Goal: Task Accomplishment & Management: Complete application form

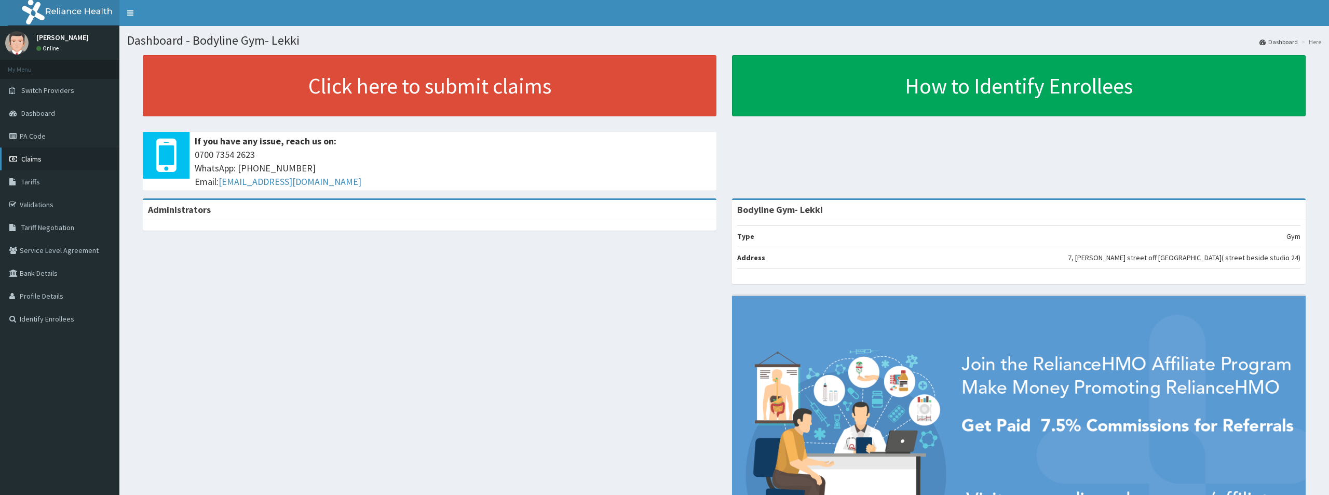
click at [29, 159] on span "Claims" at bounding box center [31, 158] width 20 height 9
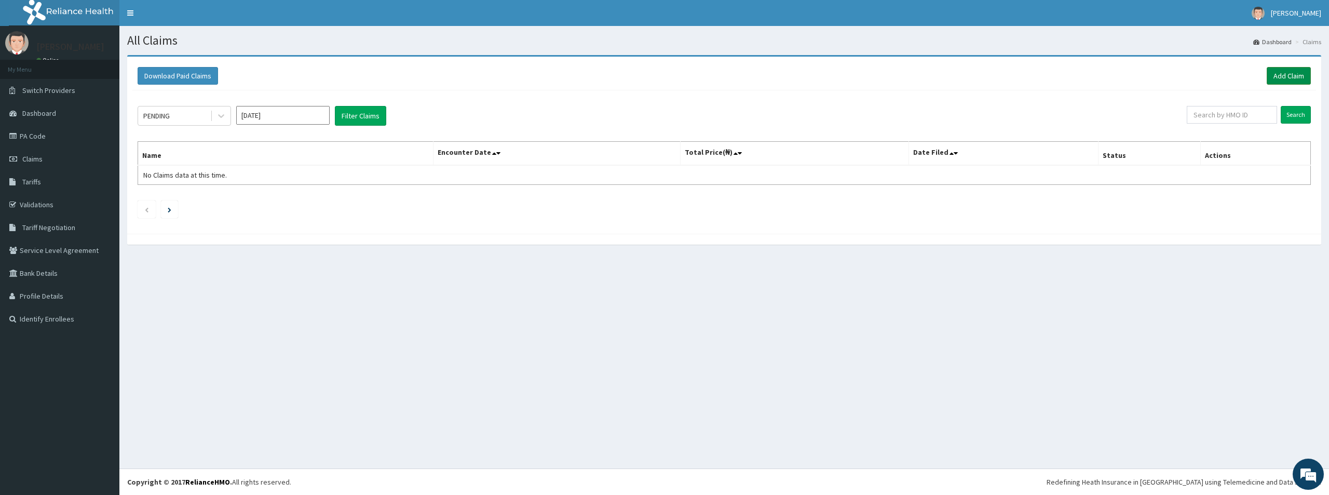
drag, startPoint x: 1296, startPoint y: 74, endPoint x: 1289, endPoint y: 77, distance: 7.4
click at [1295, 75] on link "Add Claim" at bounding box center [1289, 76] width 44 height 18
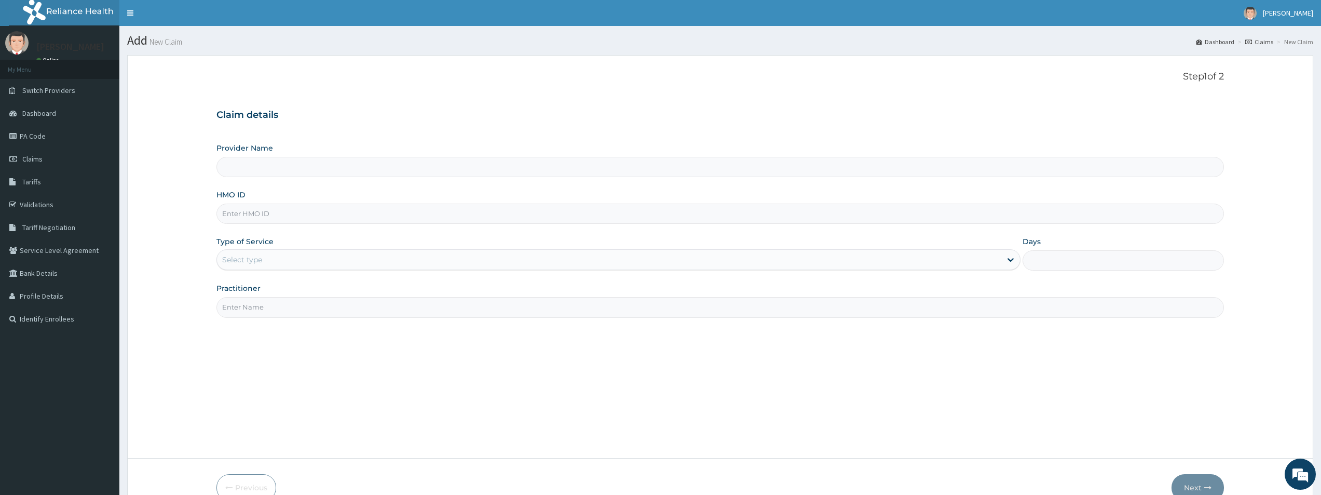
type input "Bodyline Gym- Lekki"
type input "1"
click at [239, 217] on input "HMO ID" at bounding box center [719, 213] width 1007 height 20
type input "LMG/10100/B"
click at [241, 305] on input "Practitioner" at bounding box center [719, 307] width 1007 height 20
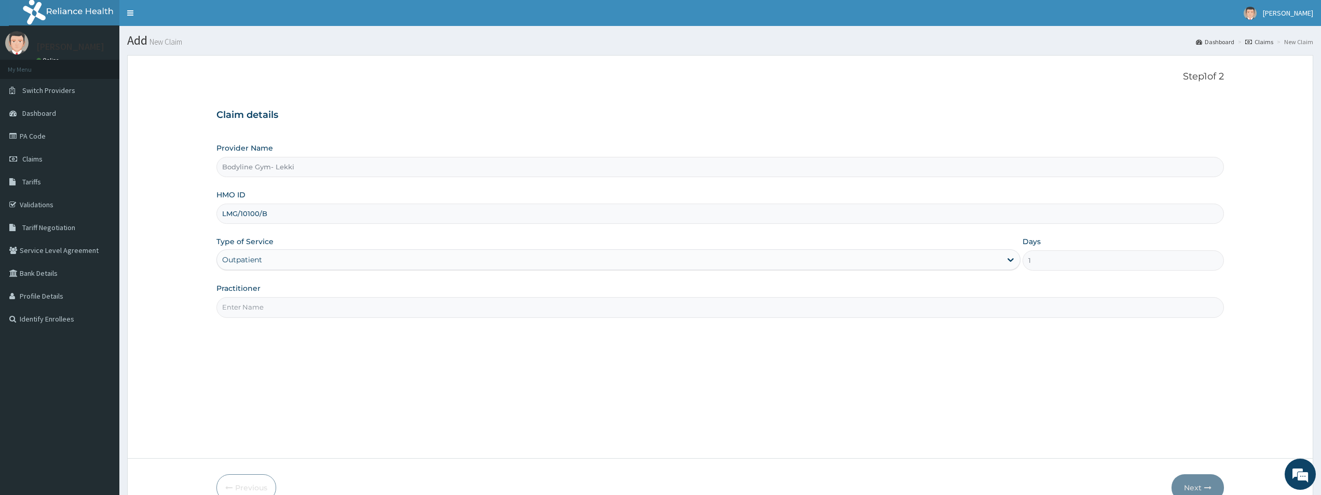
type input "BODYLINE"
click at [1194, 485] on button "Next" at bounding box center [1198, 487] width 52 height 27
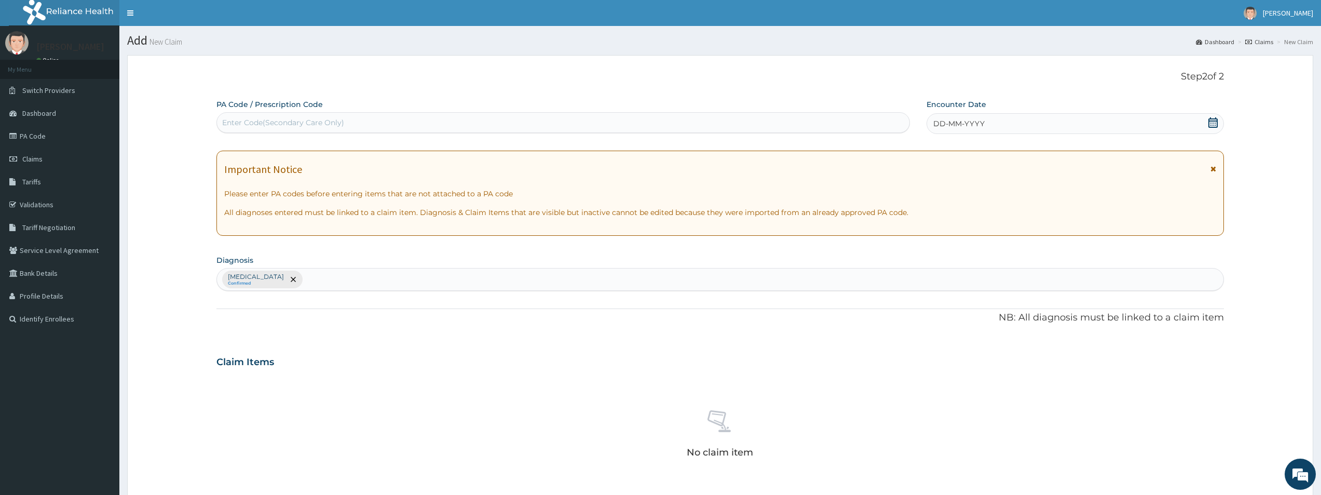
click at [269, 124] on div "Enter Code(Secondary Care Only)" at bounding box center [283, 122] width 122 height 10
type input "PA/28CDED"
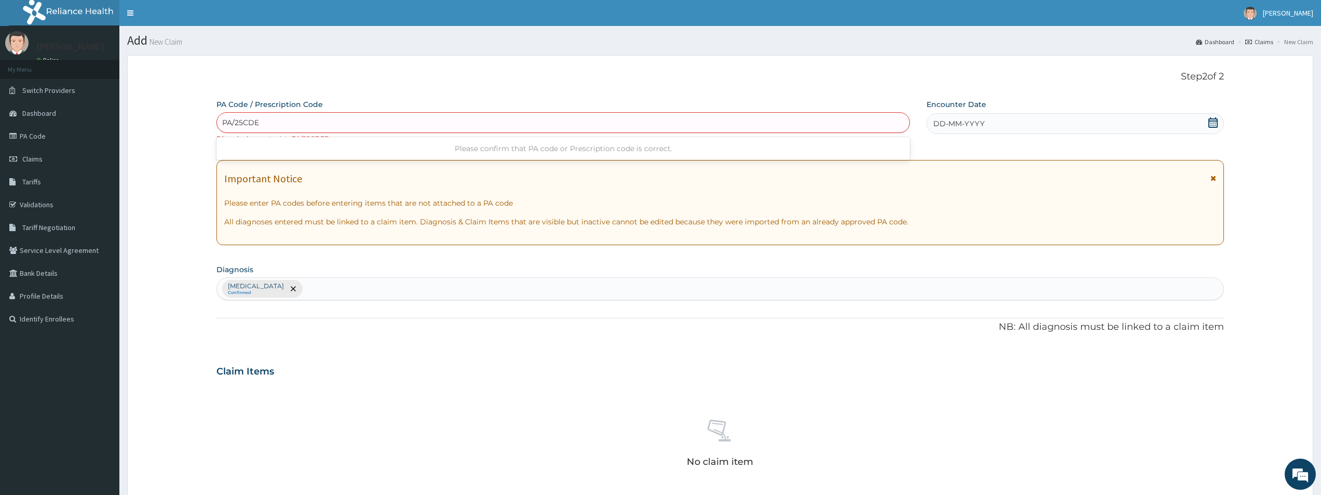
type input "PA/25CDED"
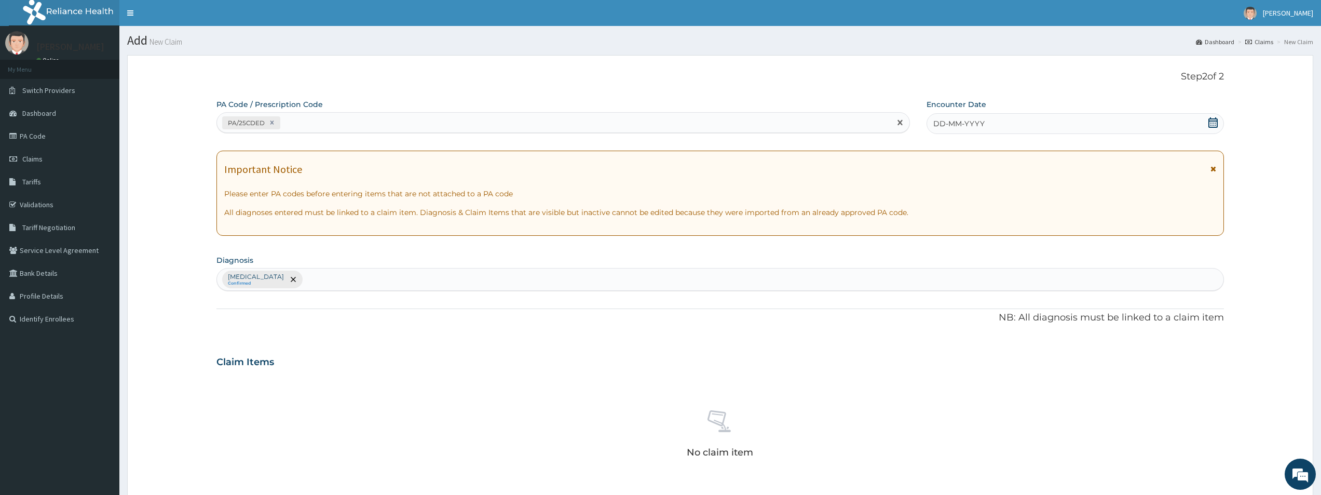
click at [938, 125] on span "DD-MM-YYYY" at bounding box center [958, 123] width 51 height 10
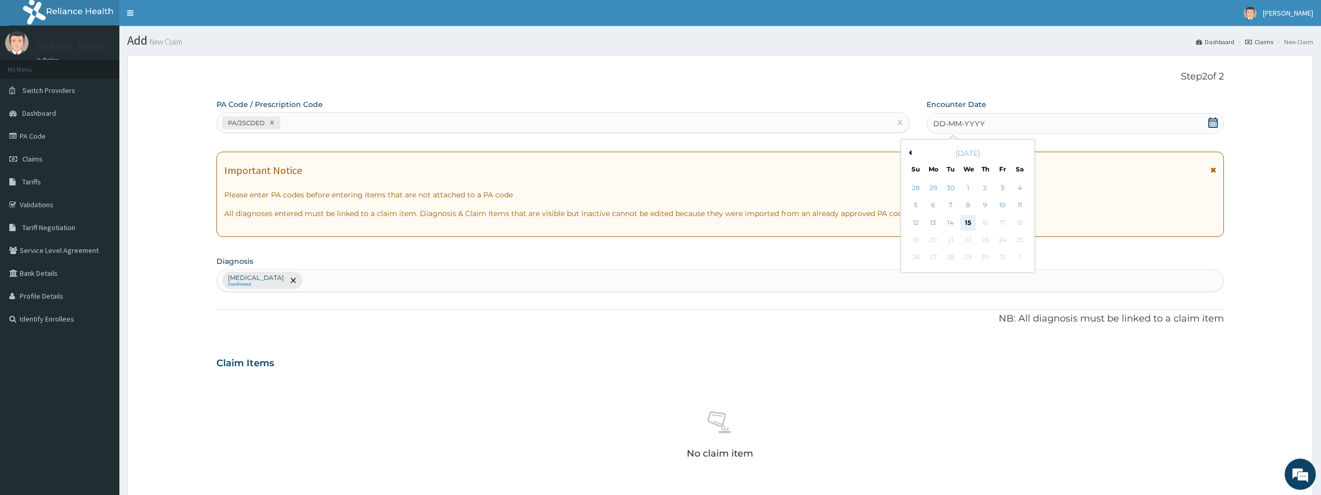
click at [970, 220] on div "15" at bounding box center [968, 223] width 16 height 16
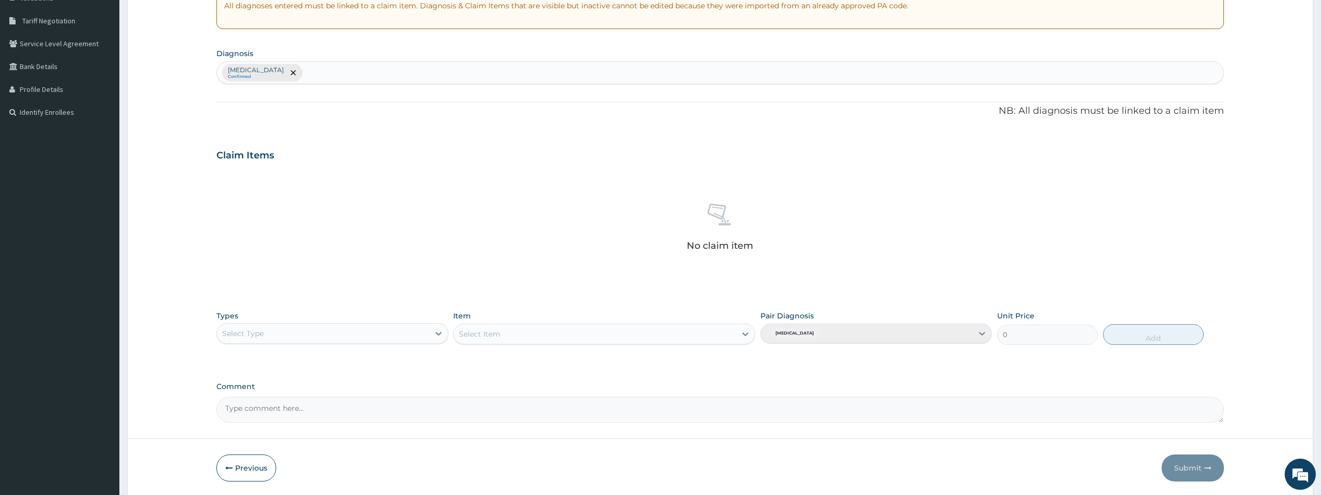
scroll to position [208, 0]
click at [435, 333] on icon at bounding box center [438, 332] width 10 height 10
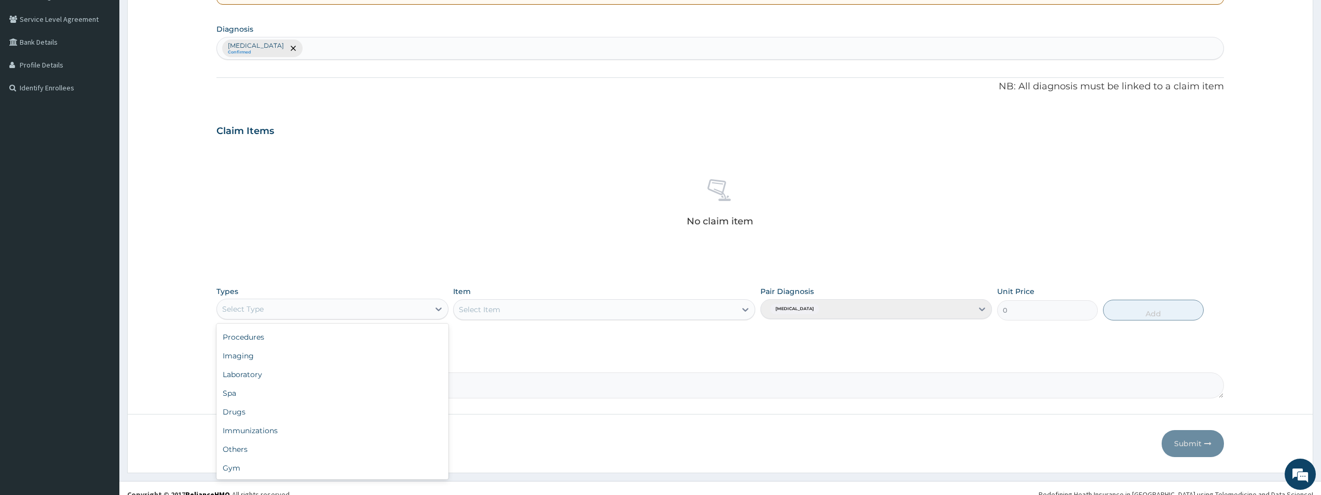
scroll to position [243, 0]
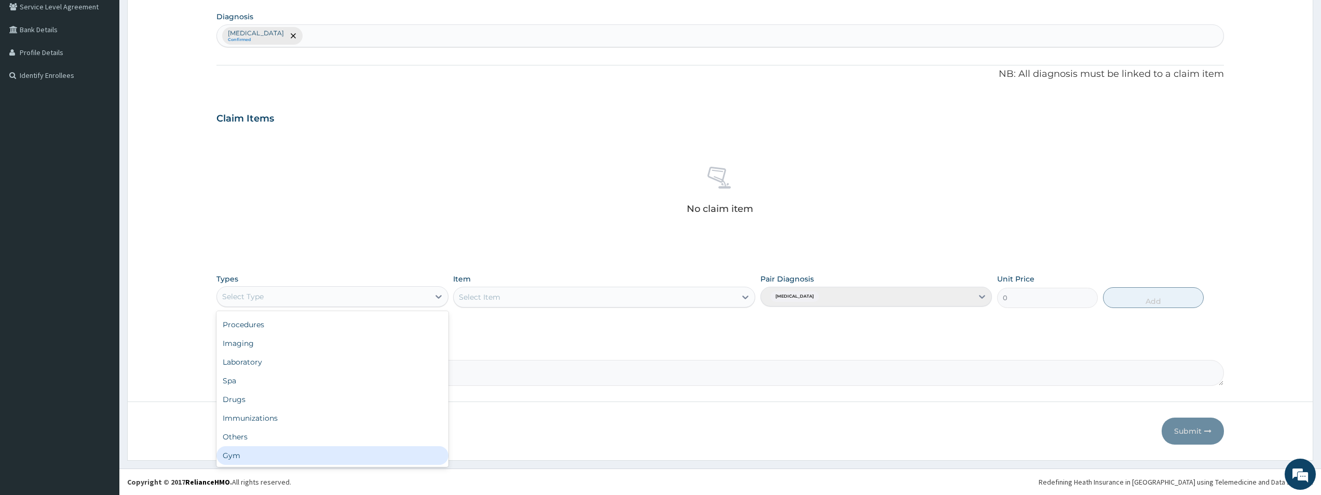
drag, startPoint x: 301, startPoint y: 454, endPoint x: 310, endPoint y: 450, distance: 9.5
click at [303, 454] on div "Gym" at bounding box center [332, 455] width 232 height 19
click at [745, 295] on icon at bounding box center [745, 297] width 10 height 10
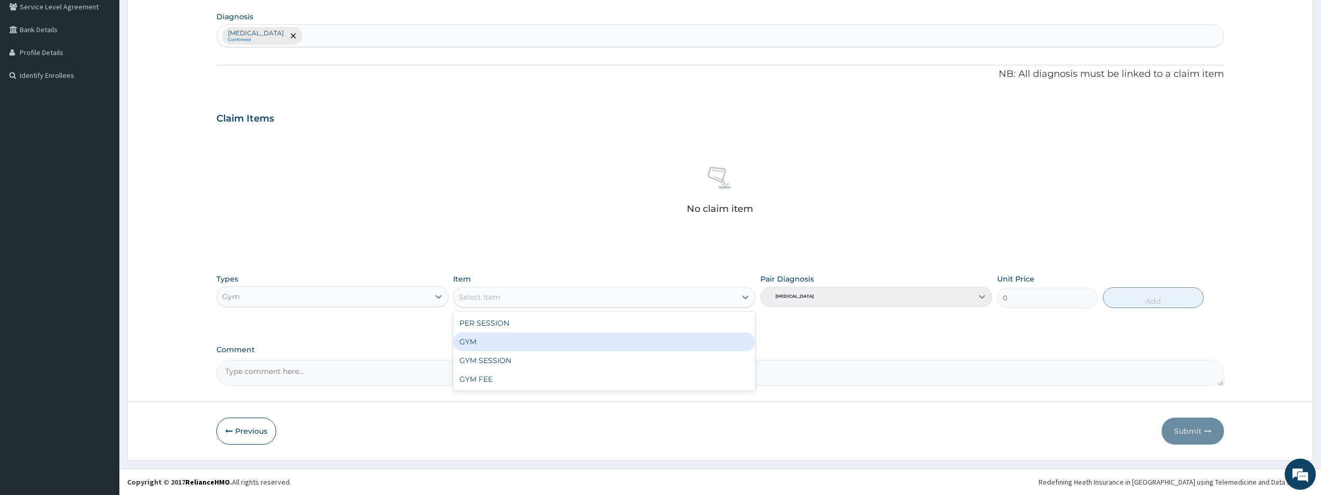
drag, startPoint x: 519, startPoint y: 342, endPoint x: 629, endPoint y: 321, distance: 112.5
click at [520, 342] on div "GYM" at bounding box center [604, 341] width 302 height 19
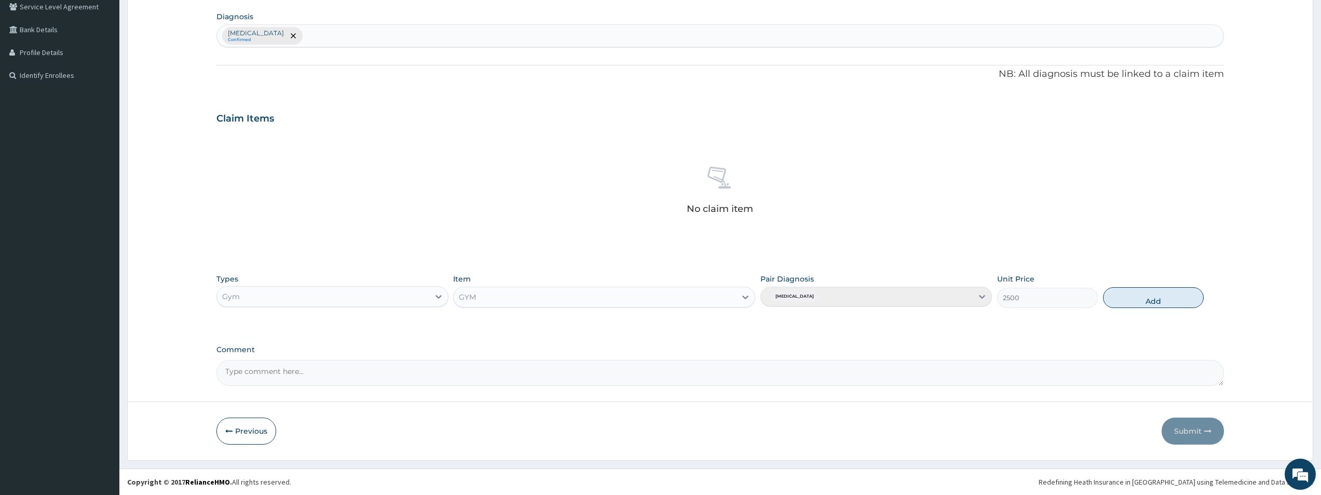
drag, startPoint x: 1129, startPoint y: 300, endPoint x: 1132, endPoint y: 321, distance: 21.5
click at [1129, 302] on button "Add" at bounding box center [1153, 297] width 101 height 21
type input "0"
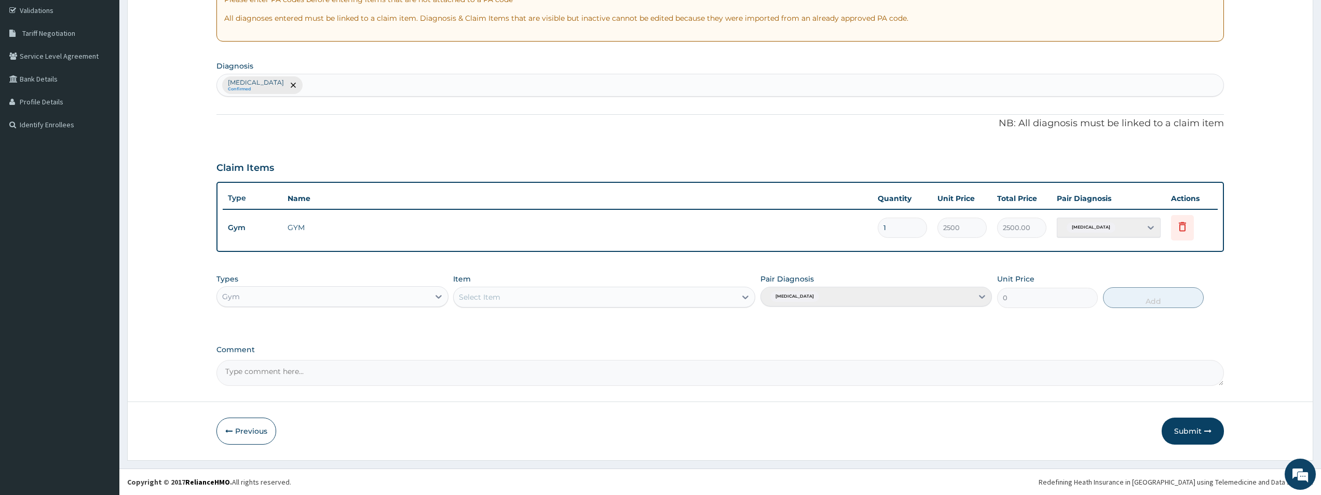
scroll to position [194, 0]
click at [1182, 426] on button "Submit" at bounding box center [1193, 430] width 62 height 27
